Goal: Transaction & Acquisition: Download file/media

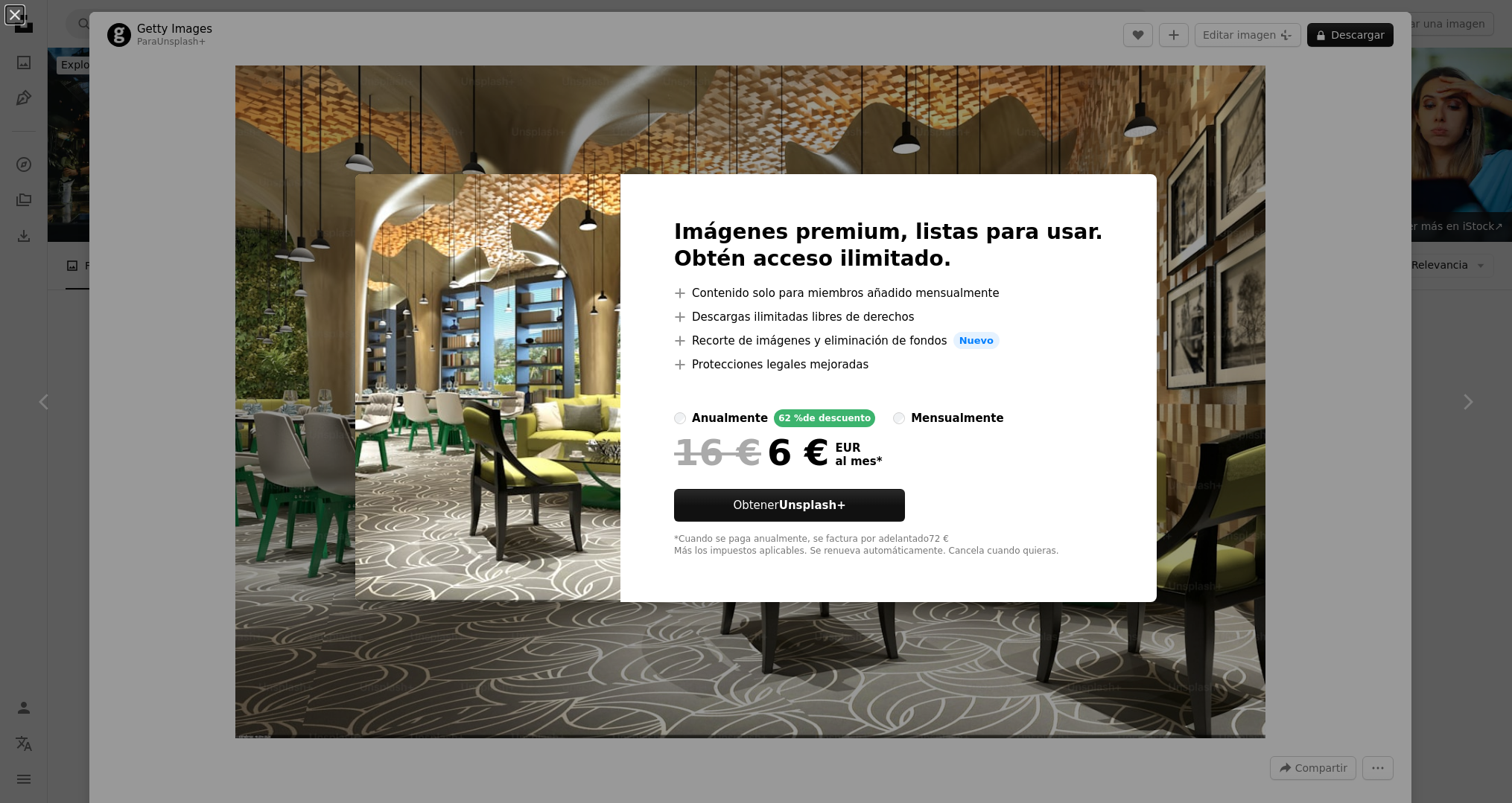
scroll to position [240, 0]
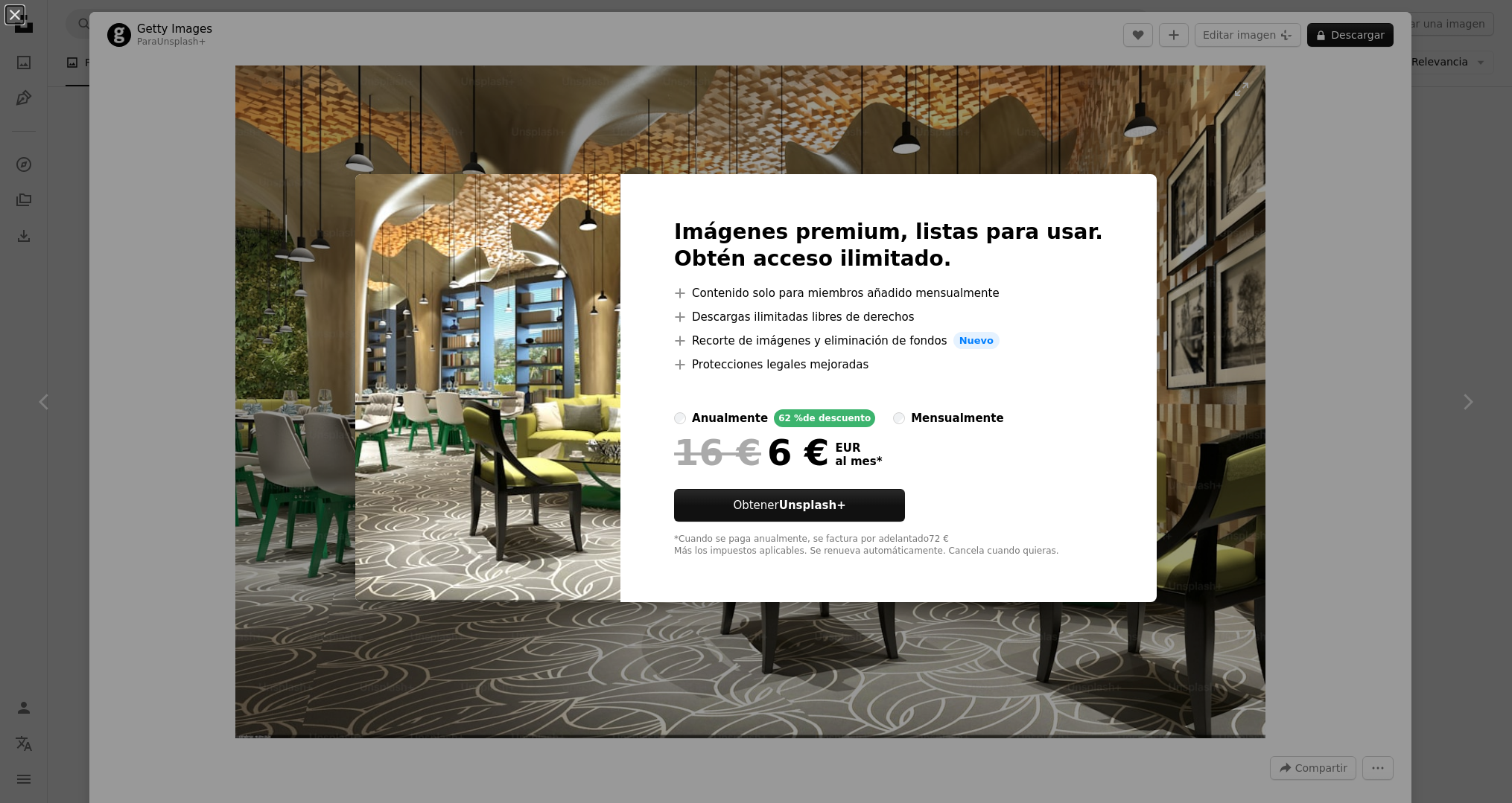
click at [272, 143] on div "An X shape Imágenes premium, listas para usar. Obtén acceso ilimitado. A plus s…" at bounding box center [756, 401] width 1512 height 803
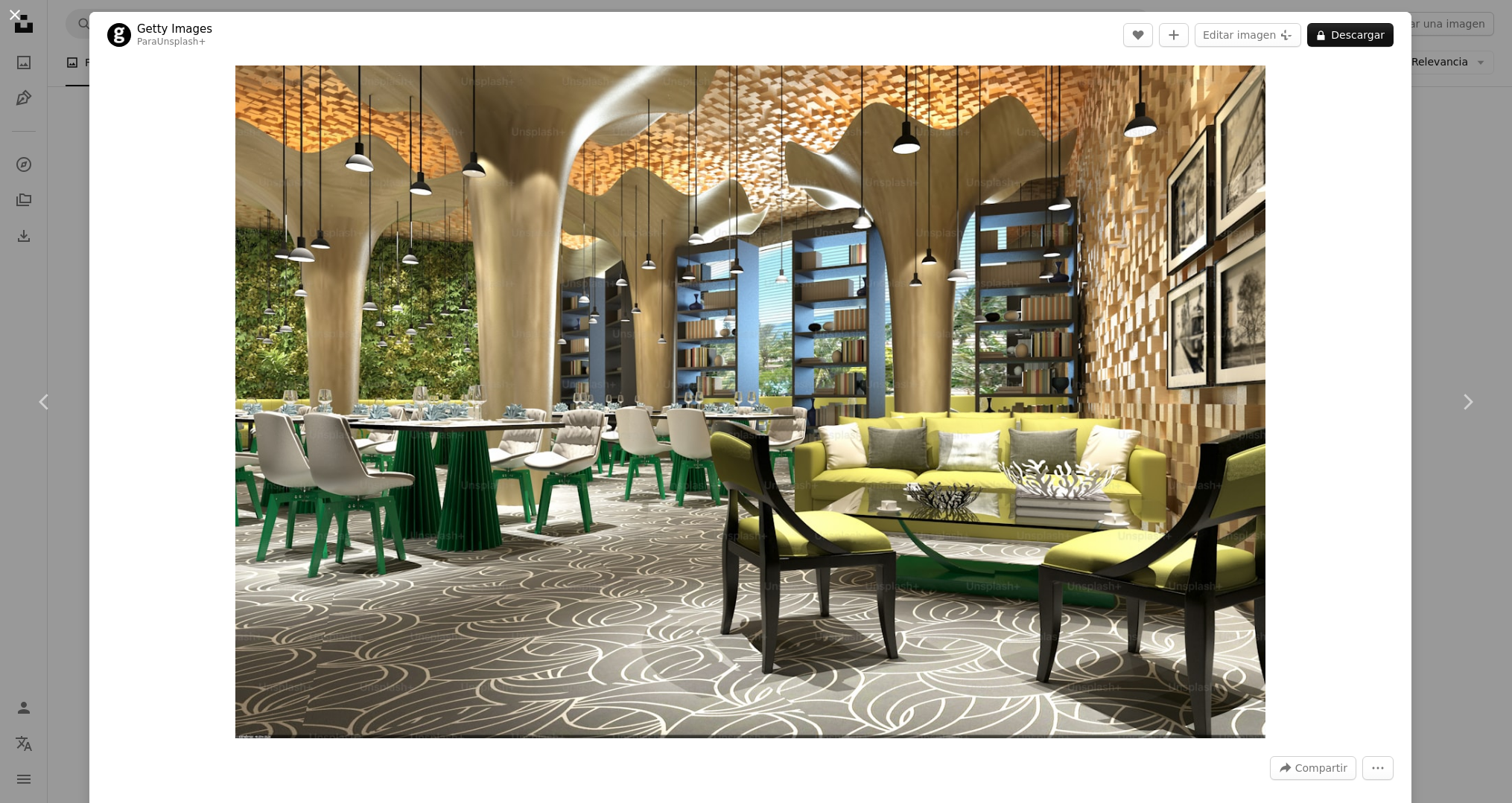
click at [23, 13] on button "An X shape" at bounding box center [15, 15] width 18 height 18
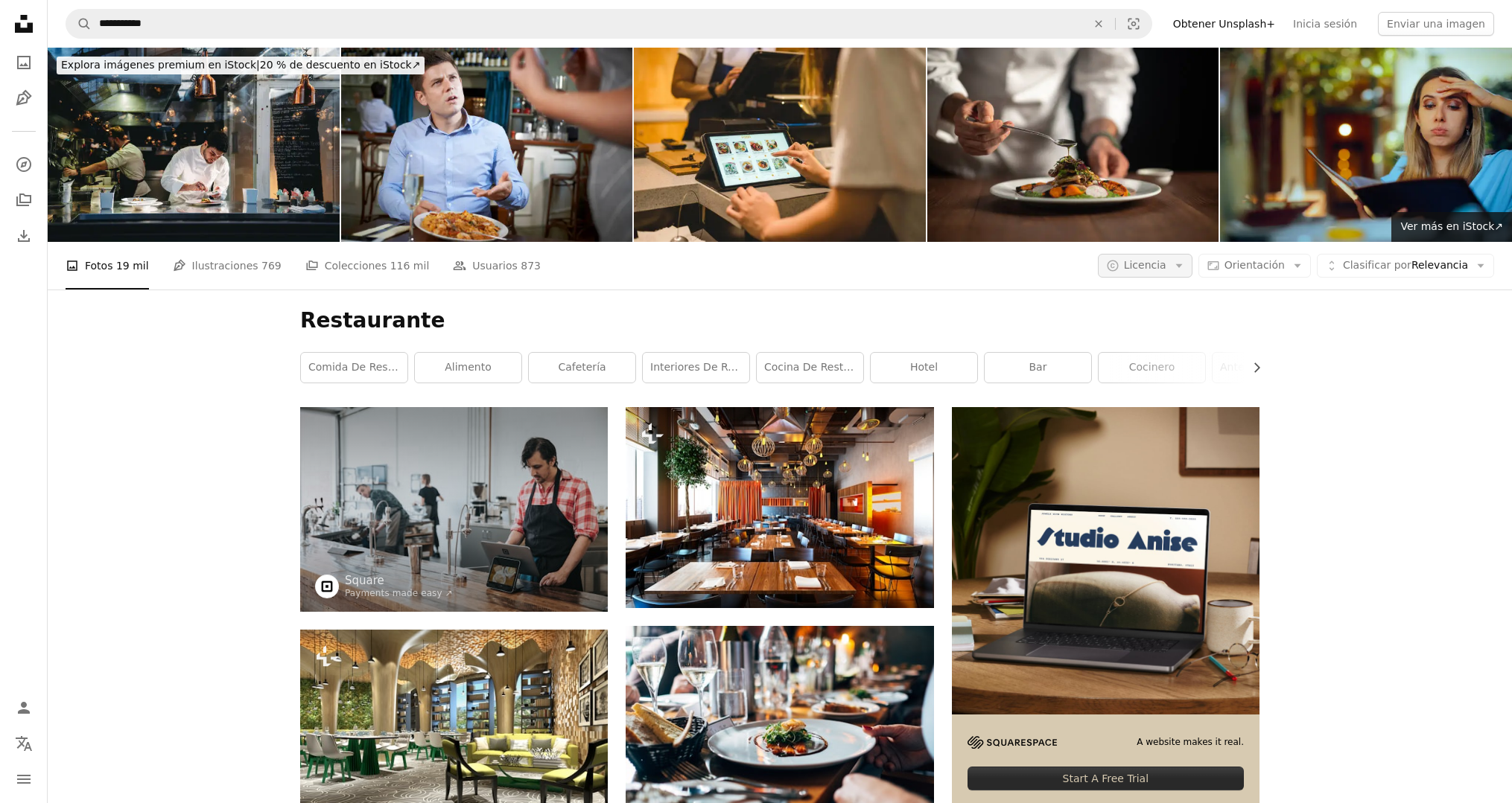
click at [1137, 258] on button "A copyright icon © Licencia Arrow down" at bounding box center [1145, 265] width 95 height 23
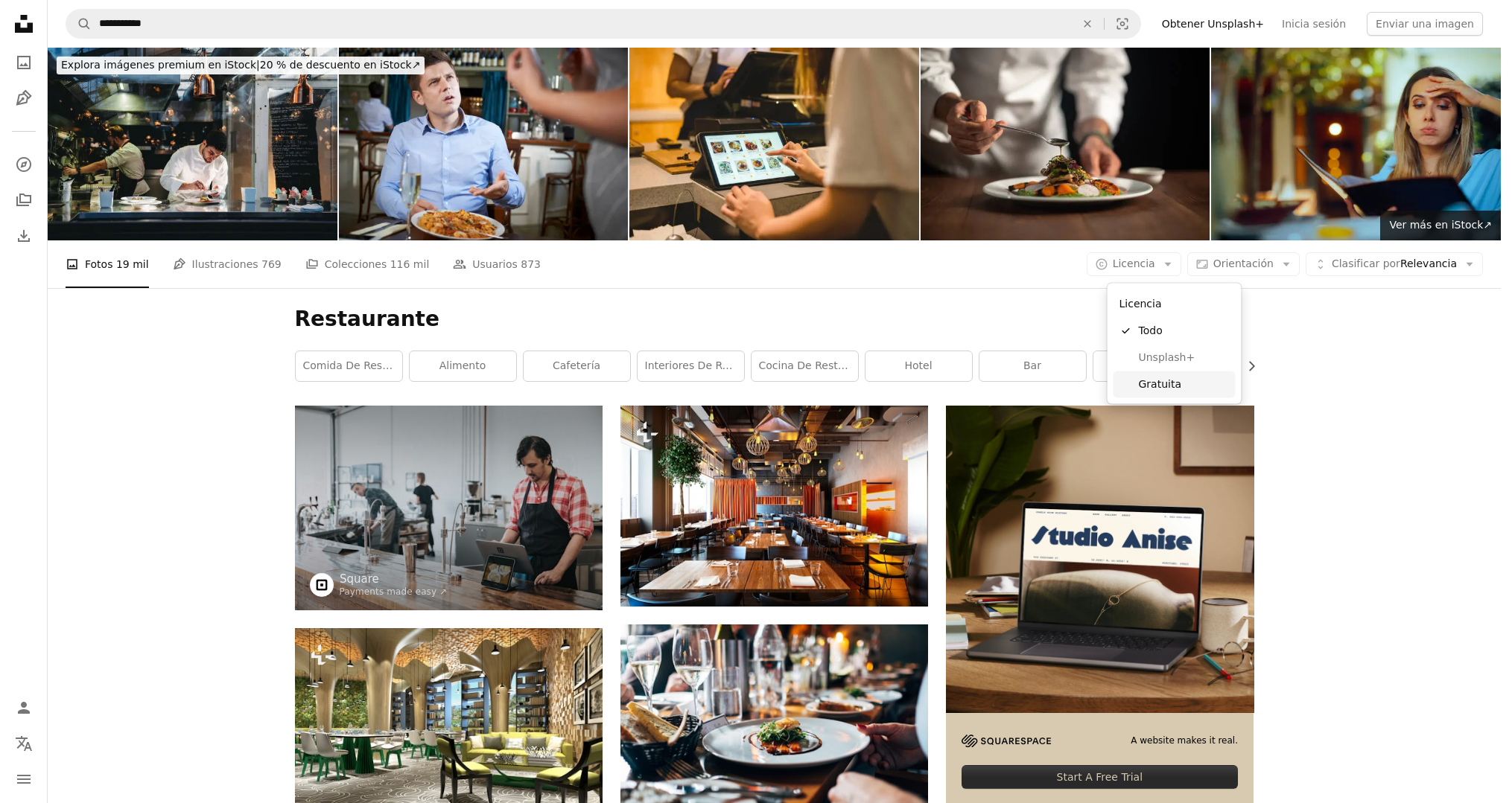
click at [1182, 381] on span "Gratuita" at bounding box center [1184, 383] width 91 height 15
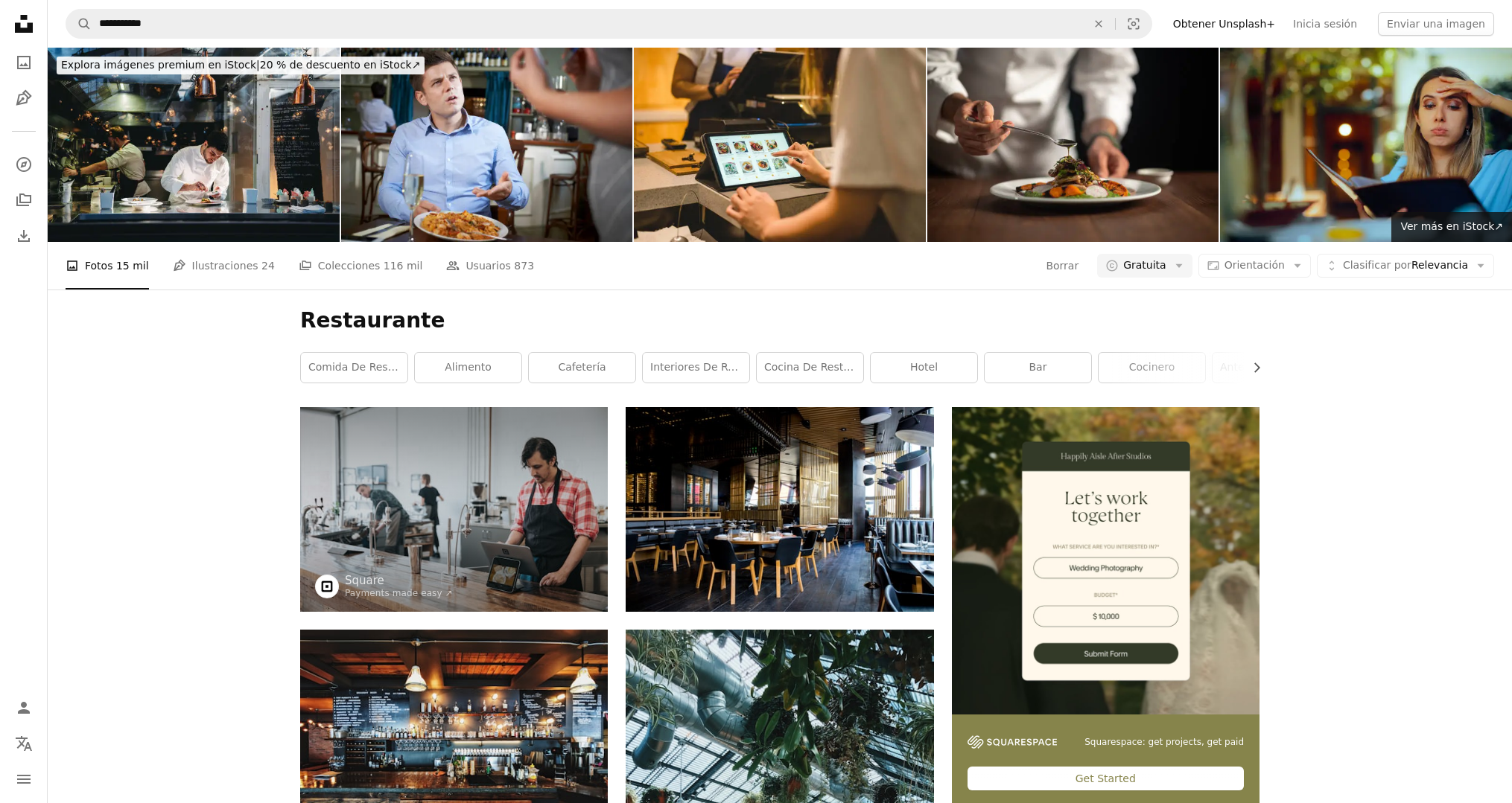
scroll to position [814, 0]
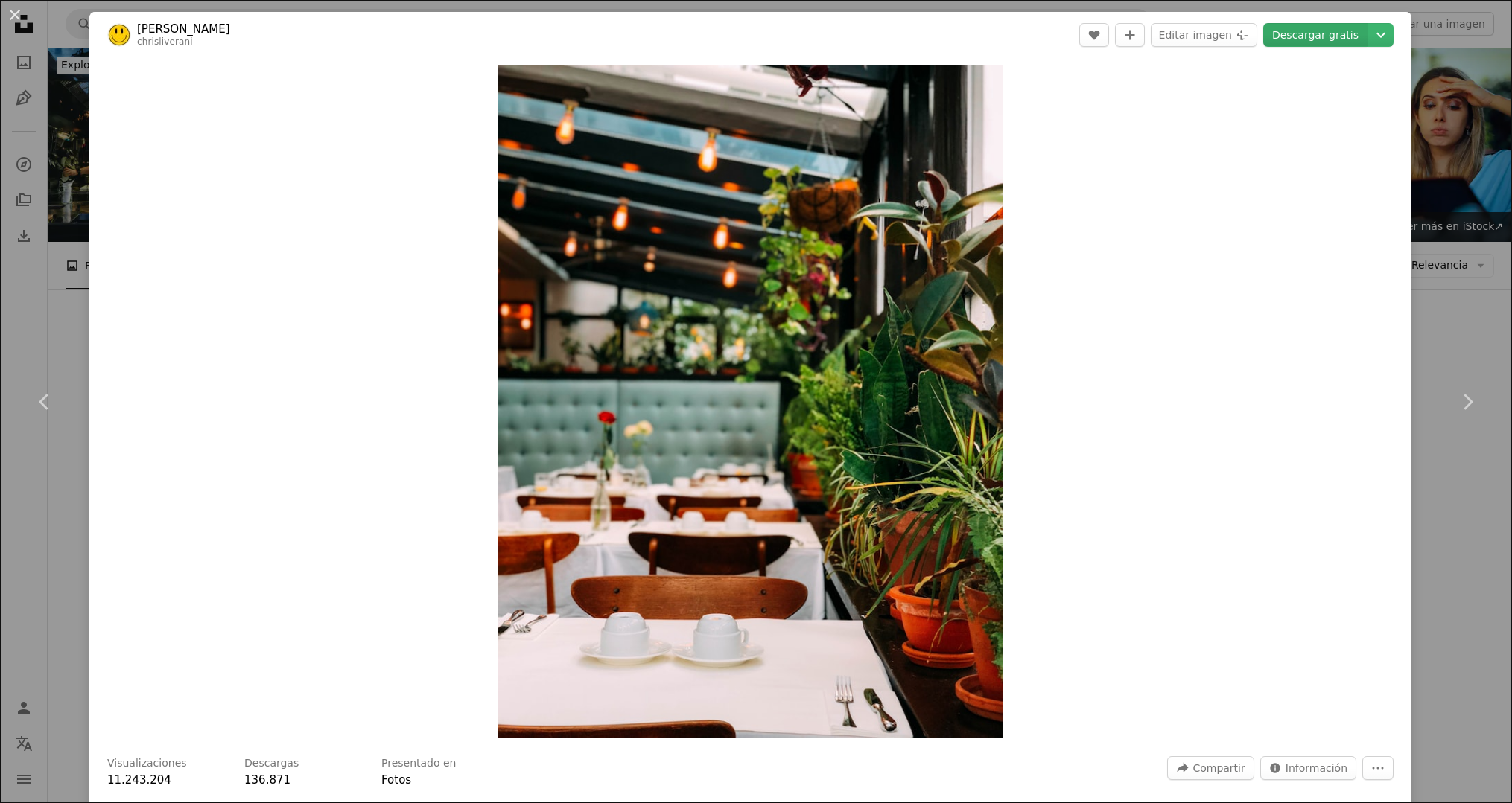
click at [1316, 32] on link "Descargar gratis" at bounding box center [1315, 35] width 104 height 23
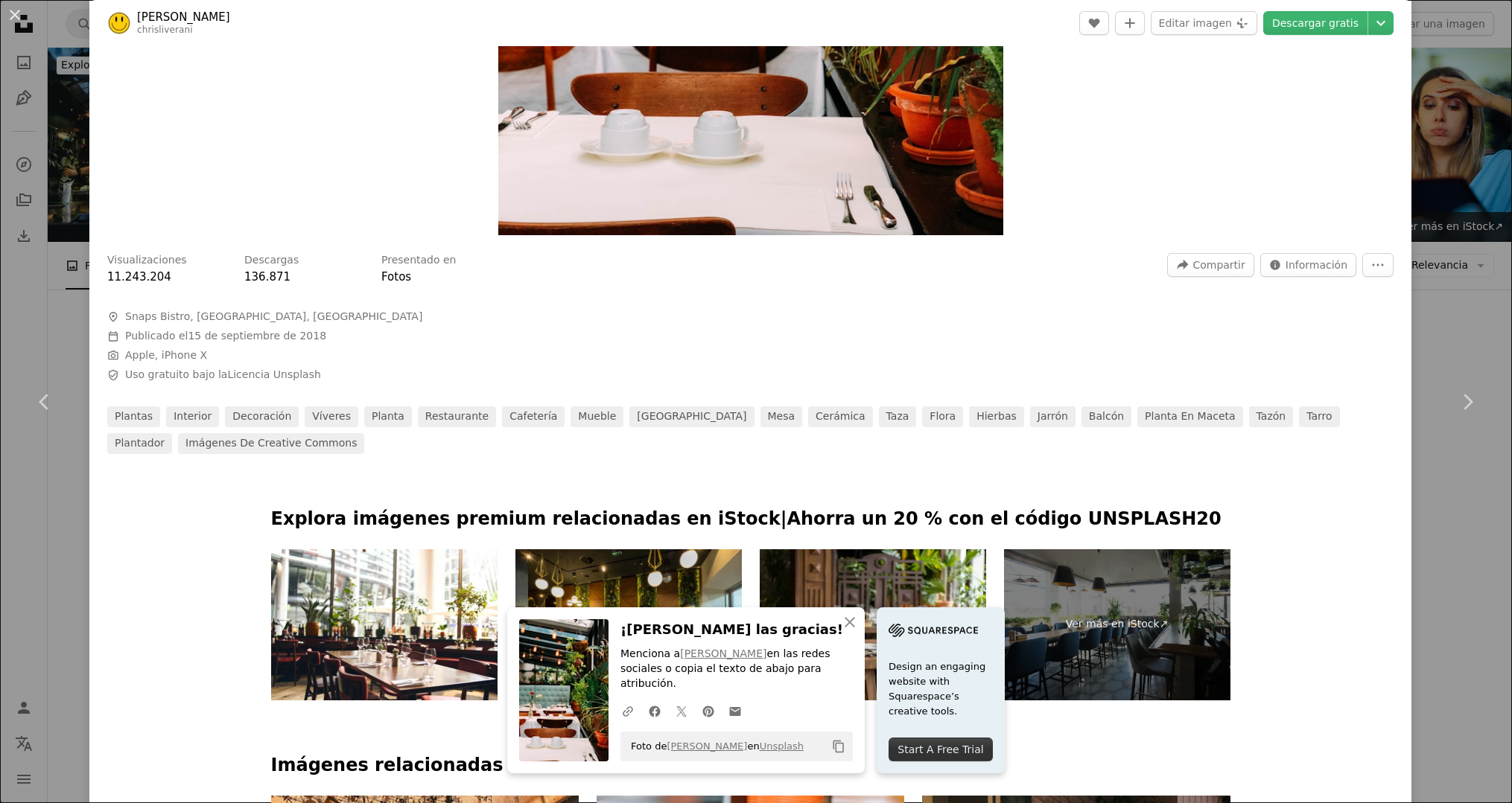
scroll to position [532, 0]
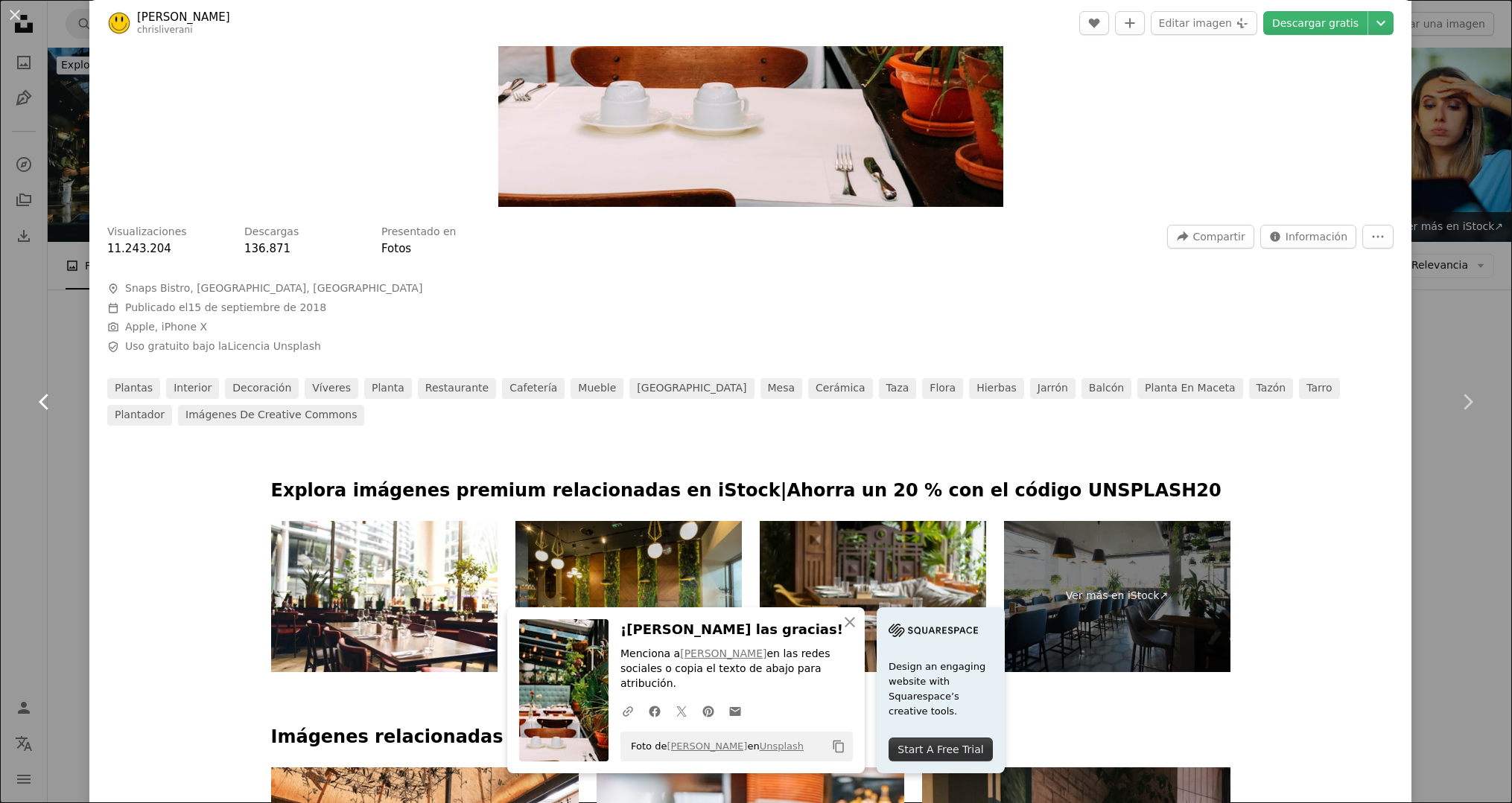
click at [55, 402] on icon "Chevron left" at bounding box center [45, 402] width 23 height 23
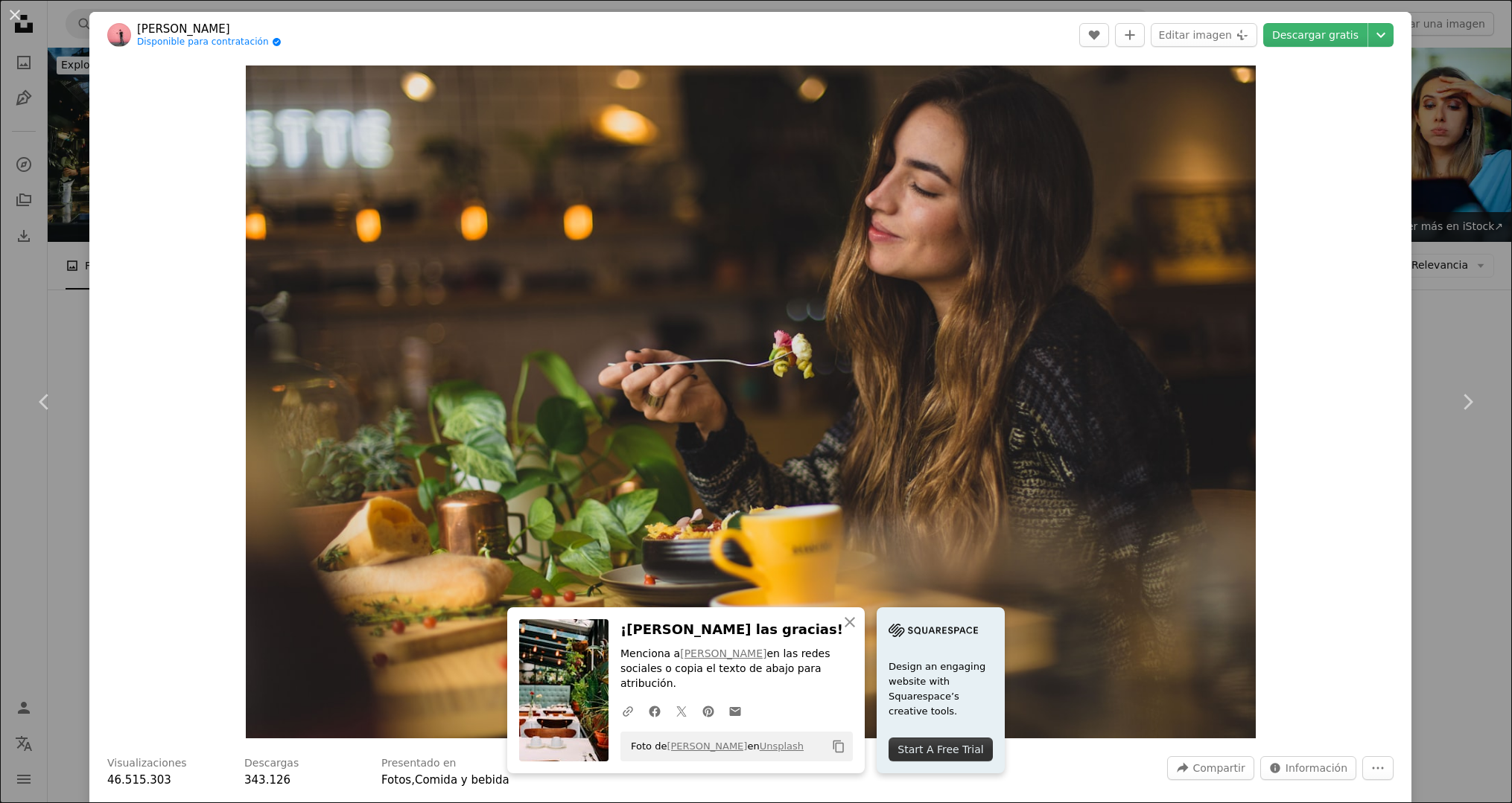
click at [76, 268] on div "An X shape Chevron left Chevron right An X shape Cerrar ¡[PERSON_NAME] las grac…" at bounding box center [756, 401] width 1512 height 803
